Goal: Transaction & Acquisition: Purchase product/service

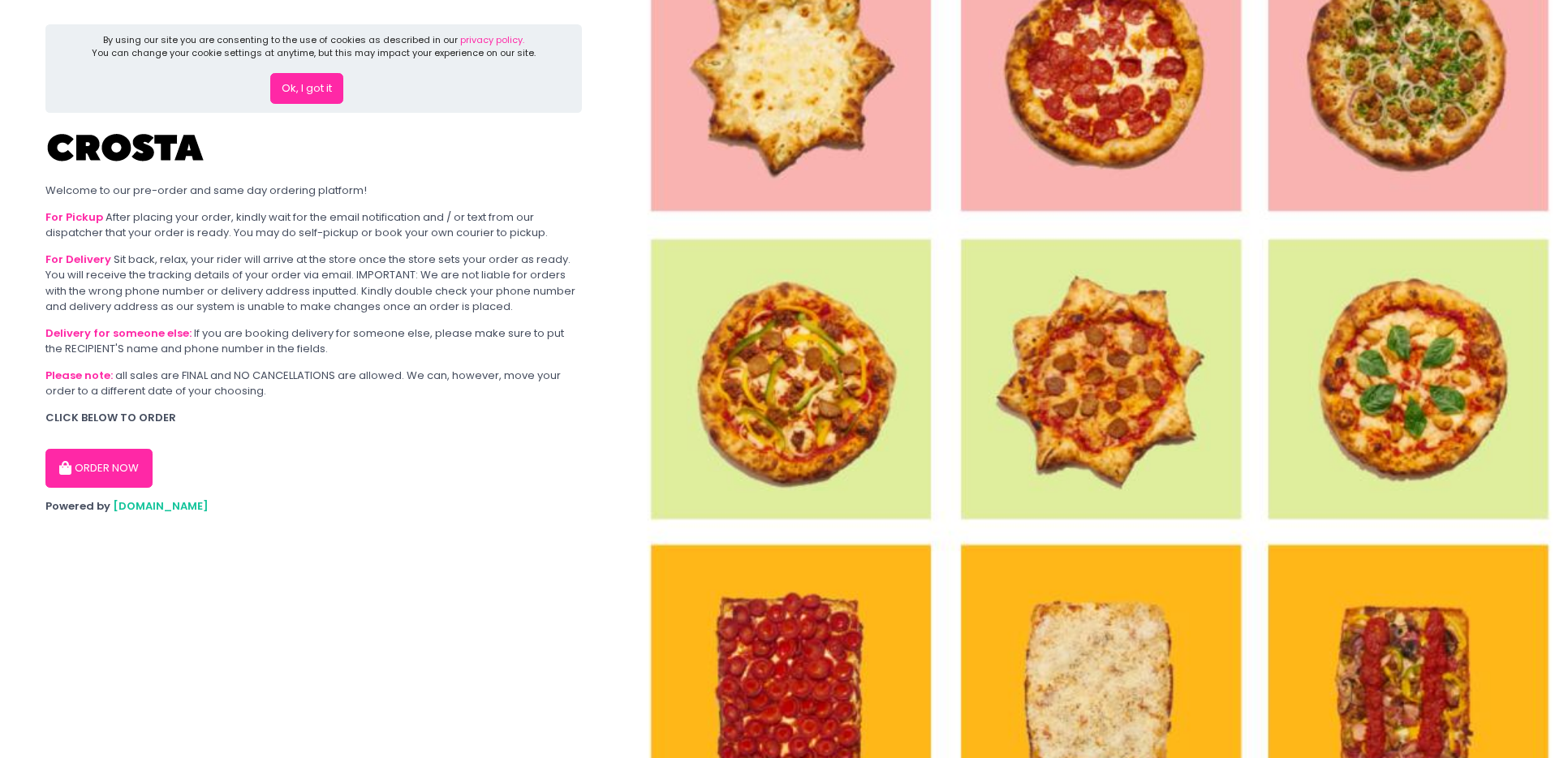
click at [96, 450] on button "ORDER NOW" at bounding box center [99, 469] width 107 height 39
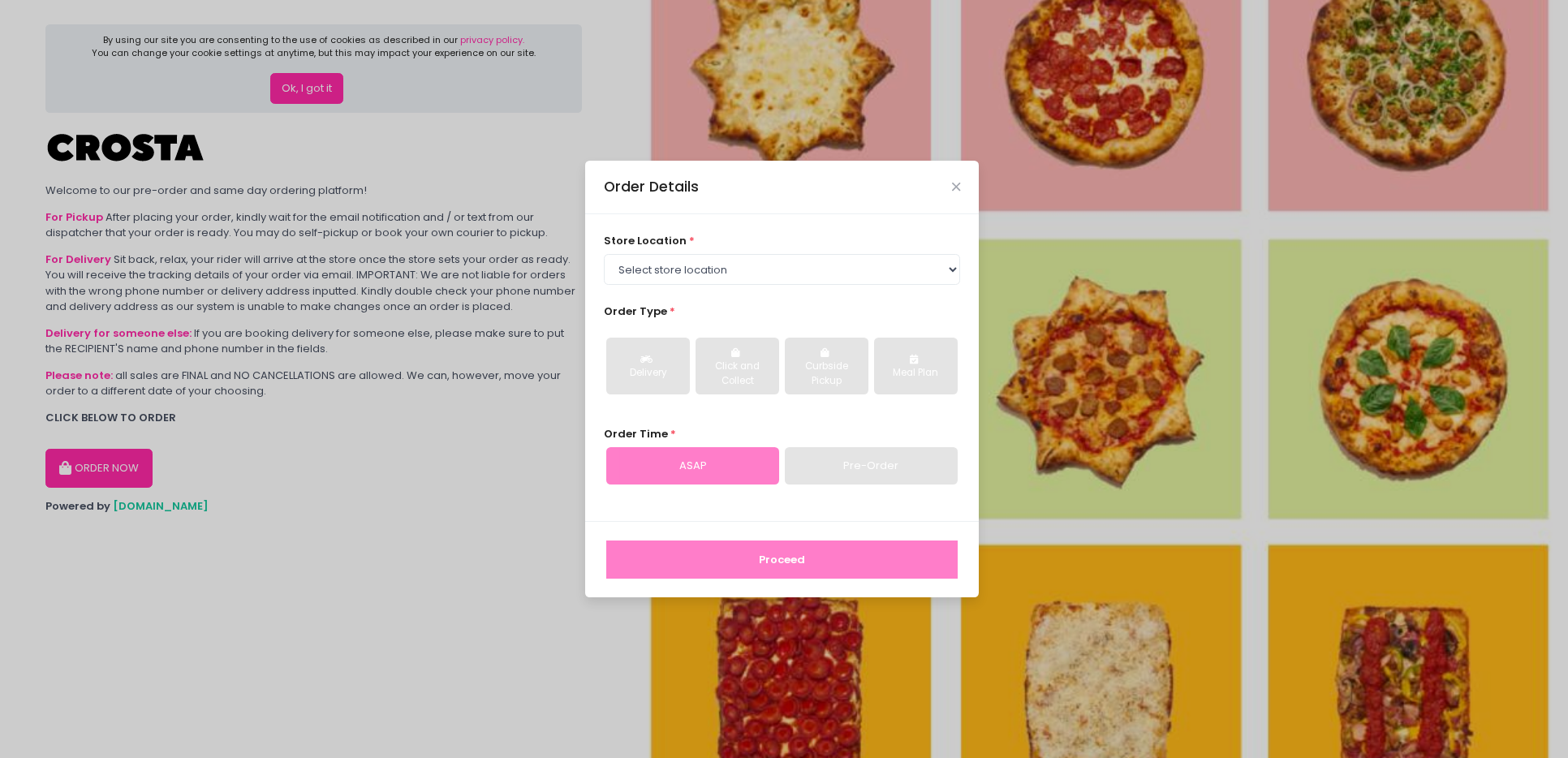
click at [718, 249] on div "store location * Select store location [PERSON_NAME] Pizza - [PERSON_NAME] Pizz…" at bounding box center [783, 259] width 357 height 52
click at [706, 271] on select "Select store location [PERSON_NAME] Pizza - [PERSON_NAME] Pizza - [GEOGRAPHIC_D…" at bounding box center [783, 270] width 357 height 31
select select "5fabb2e53664a8677beaeb89"
click at [604, 254] on select "Select store location [PERSON_NAME] Pizza - [PERSON_NAME] Pizza - [GEOGRAPHIC_D…" at bounding box center [783, 270] width 357 height 31
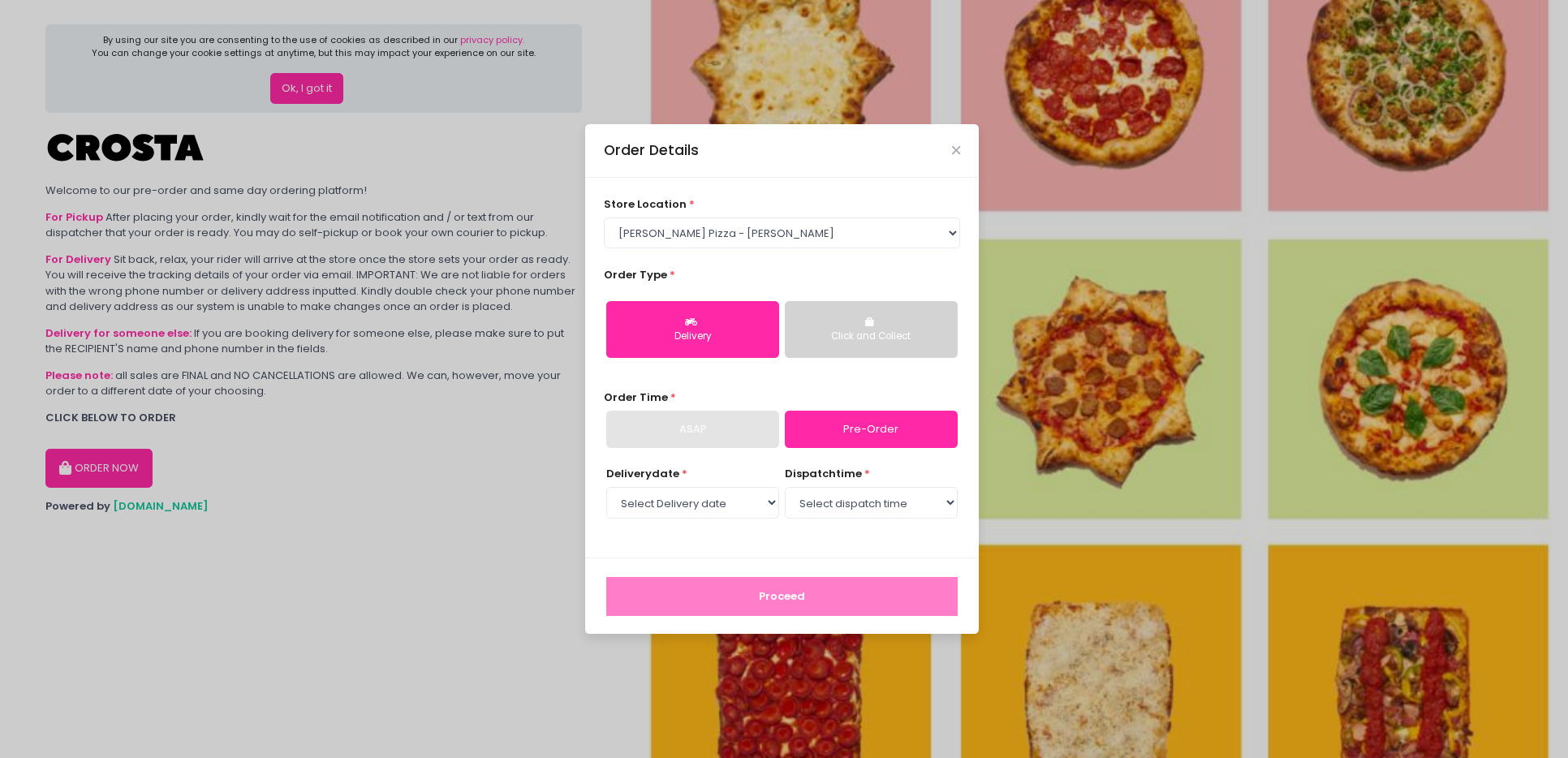
click at [656, 428] on div "ASAP" at bounding box center [693, 429] width 173 height 37
click at [718, 497] on select "Select Delivery date [DATE] [DATE] [DATE]" at bounding box center [693, 503] width 173 height 31
select select "[DATE]"
click at [606, 487] on select "Select Delivery date [DATE] [DATE] [DATE]" at bounding box center [693, 503] width 173 height 31
click at [852, 502] on select "Select dispatch time 12:00 PM - 12:30 PM 12:30 PM - 01:00 PM 01:00 PM - 01:30 P…" at bounding box center [871, 503] width 173 height 31
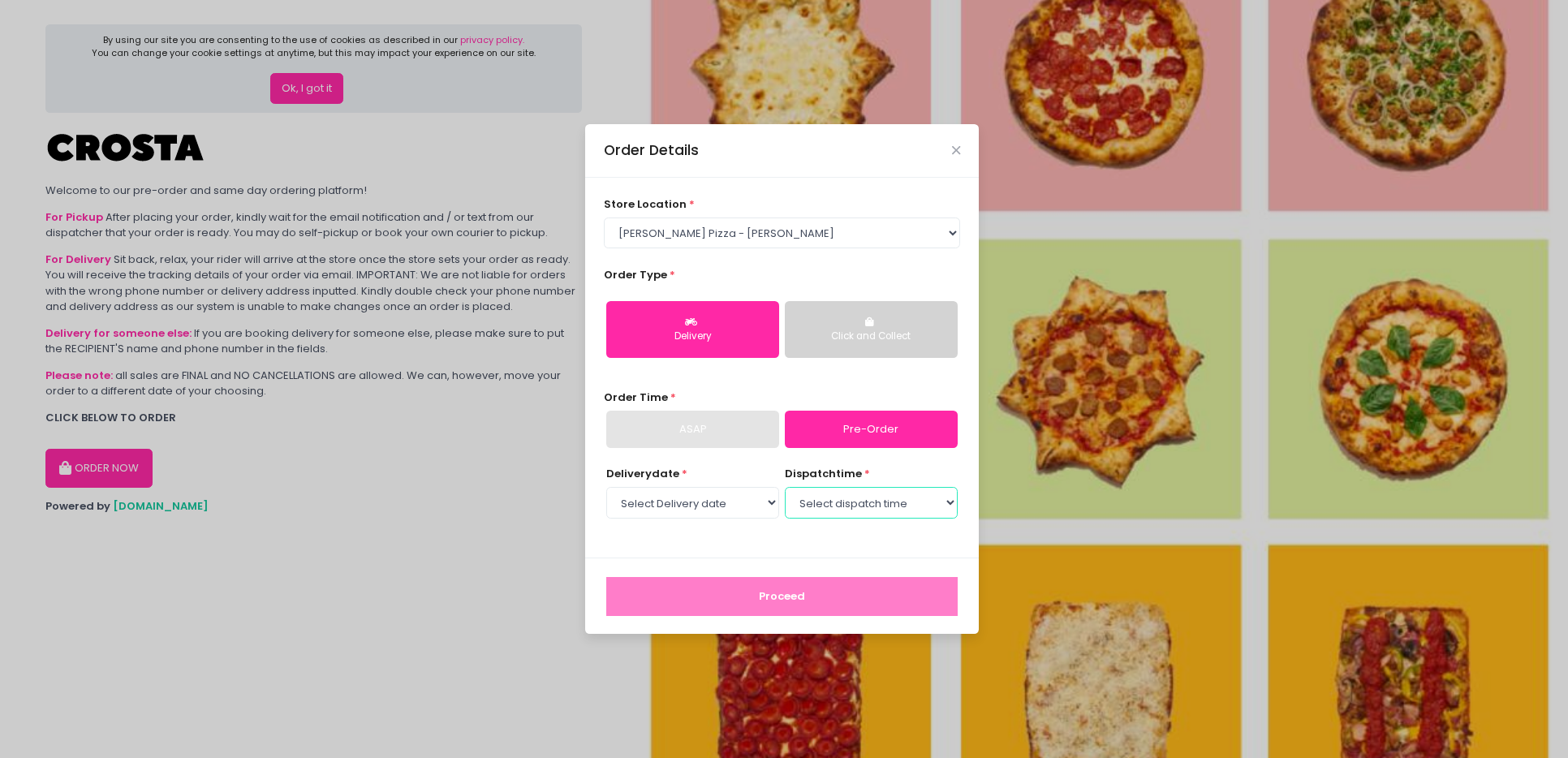
select select "12:00"
click at [784, 487] on select "Select dispatch time 12:00 PM - 12:30 PM 12:30 PM - 01:00 PM 01:00 PM - 01:30 P…" at bounding box center [871, 503] width 173 height 31
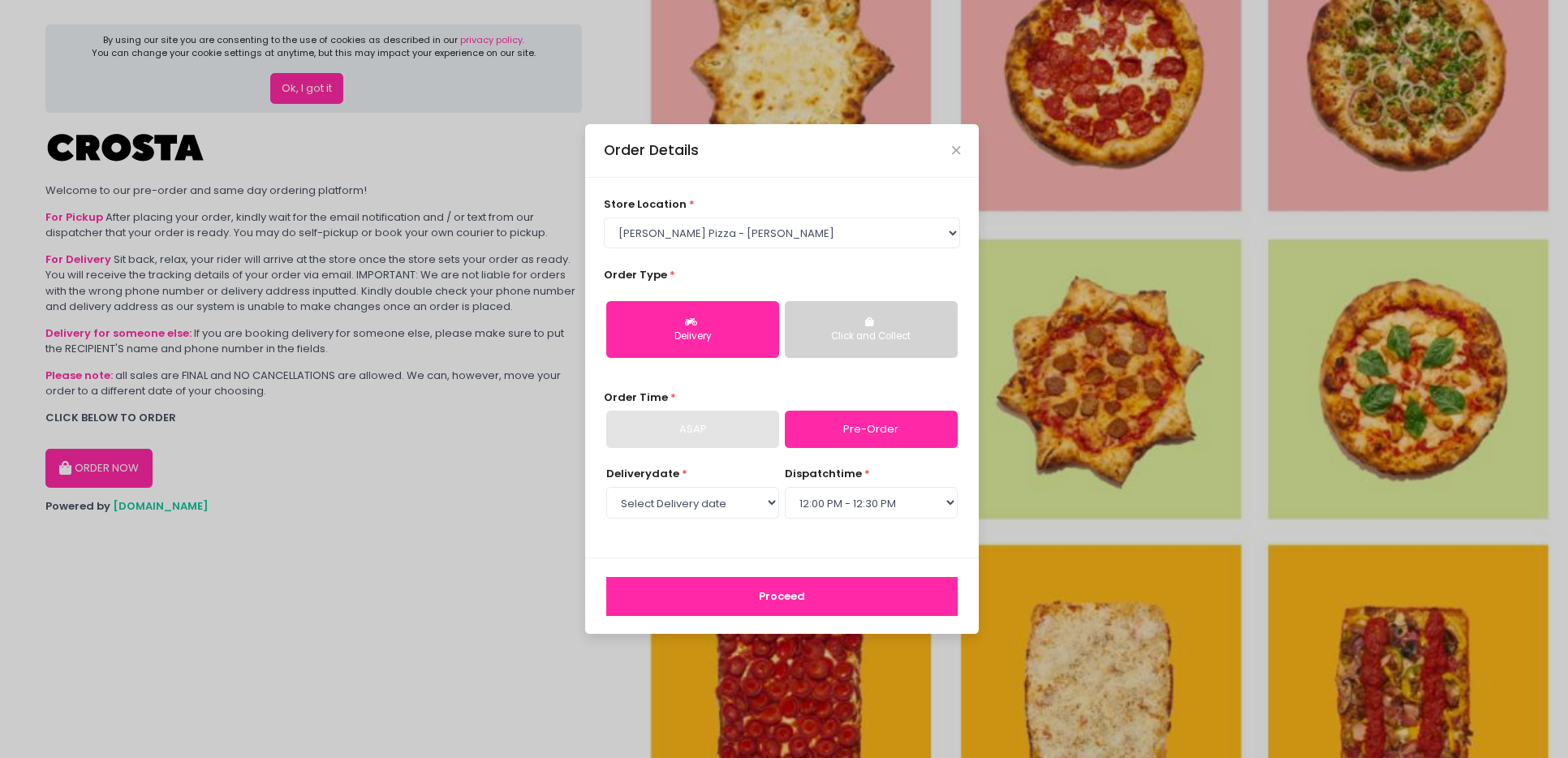
click at [767, 604] on button "Proceed" at bounding box center [782, 597] width 352 height 39
